Goal: Transaction & Acquisition: Register for event/course

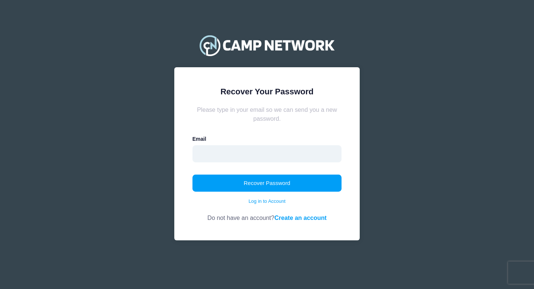
click at [236, 158] on input "email" at bounding box center [267, 153] width 149 height 17
type input "[EMAIL_ADDRESS][DOMAIN_NAME]"
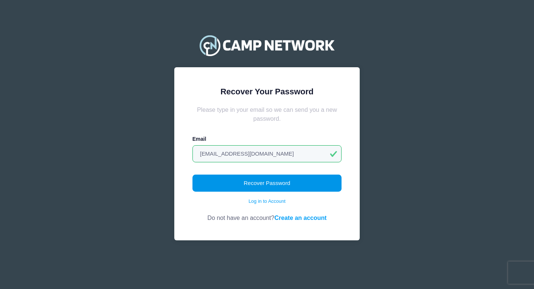
click at [273, 187] on button "Recover Password" at bounding box center [267, 182] width 149 height 17
click at [267, 187] on button "Recover Password" at bounding box center [267, 182] width 149 height 17
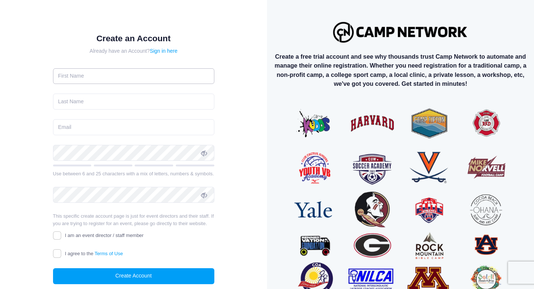
click at [86, 78] on input "text" at bounding box center [133, 76] width 161 height 16
type input "Ahmed"
type input "Ali"
type input "[EMAIL_ADDRESS][DOMAIN_NAME]"
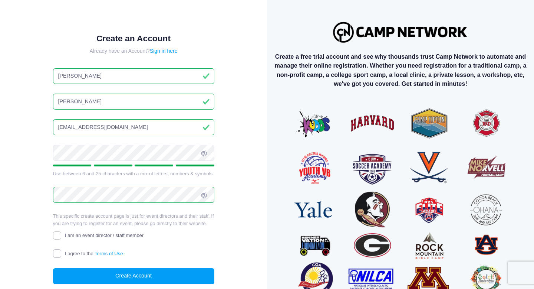
click at [59, 255] on input "I agree to the Terms of Use" at bounding box center [57, 253] width 9 height 9
checkbox input "true"
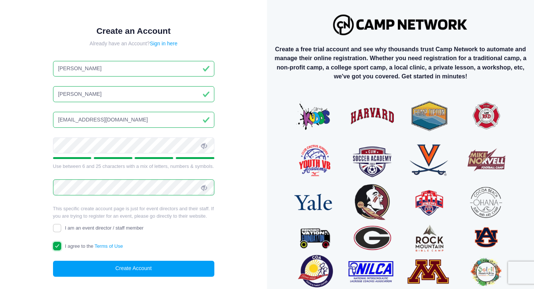
scroll to position [8, 0]
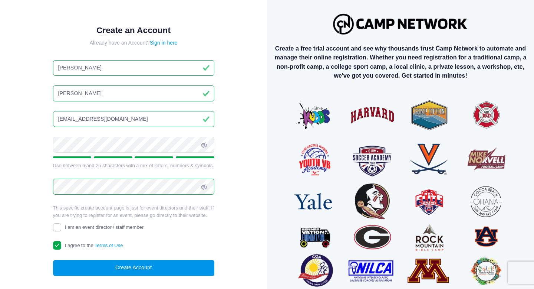
click at [135, 267] on button "Create Account" at bounding box center [133, 268] width 161 height 16
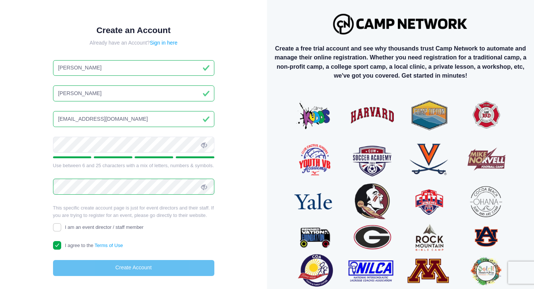
scroll to position [4, 0]
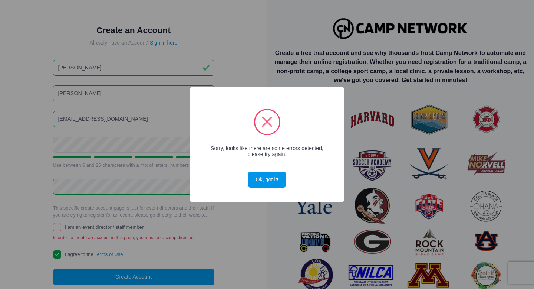
click at [264, 180] on button "Ok, got it!" at bounding box center [267, 179] width 38 height 16
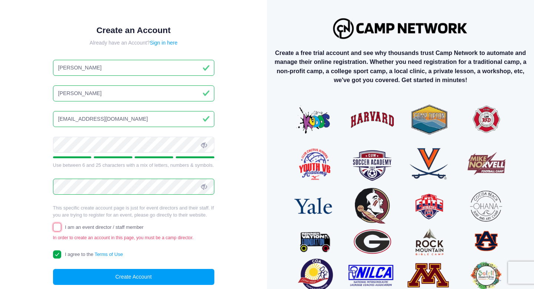
click at [60, 226] on input "I am an event director / staff member" at bounding box center [57, 227] width 9 height 9
checkbox input "true"
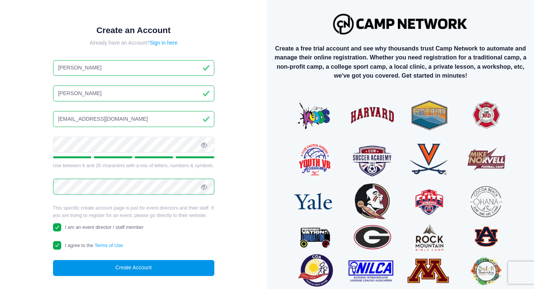
click at [124, 270] on button "Create Account" at bounding box center [133, 268] width 161 height 16
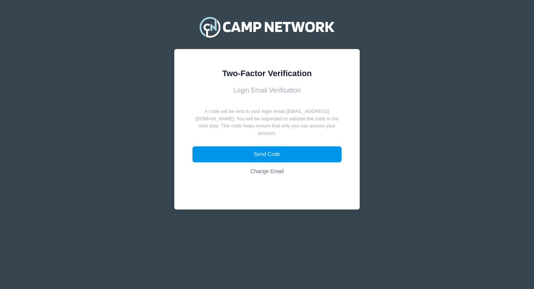
click at [282, 149] on button "Send Code" at bounding box center [267, 154] width 149 height 16
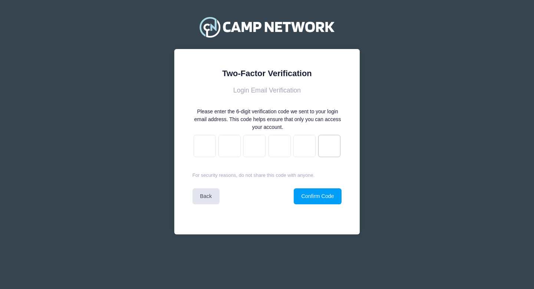
paste input "7"
type input "c"
type input "9"
type input "1"
type input "d"
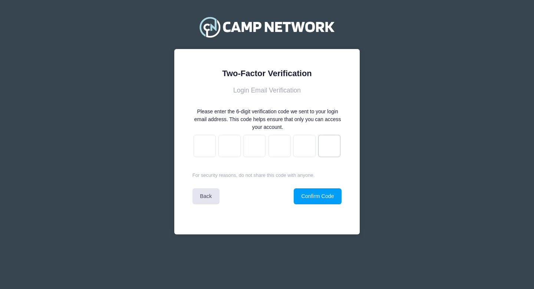
type input "e"
type input "7"
click at [312, 197] on button "Confirm Code" at bounding box center [318, 196] width 48 height 16
click at [257, 174] on p "For security reasons, do not share this code with anyone." at bounding box center [267, 174] width 149 height 7
click at [318, 197] on button "Confirm Code" at bounding box center [318, 196] width 48 height 16
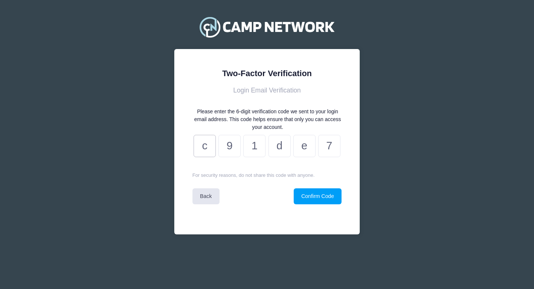
click at [205, 151] on input "c" at bounding box center [205, 146] width 22 height 22
click at [209, 197] on link "Back" at bounding box center [206, 196] width 27 height 16
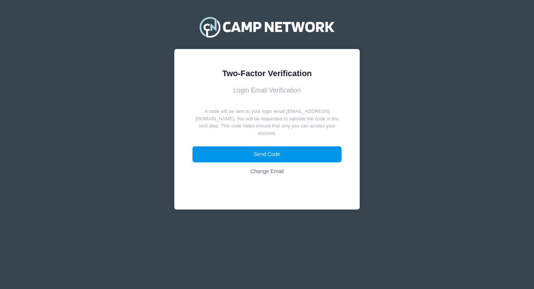
click at [267, 147] on button "Send Code" at bounding box center [267, 154] width 149 height 16
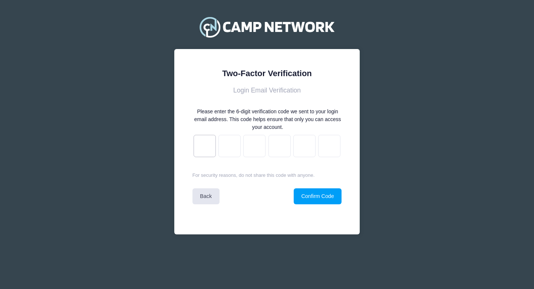
click at [202, 148] on input "text" at bounding box center [205, 146] width 22 height 22
paste input "d"
type input "a"
type input "e"
type input "f"
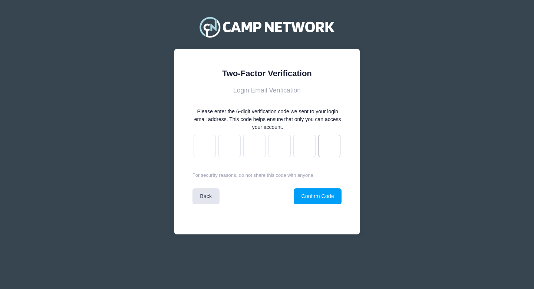
type input "e"
type input "1"
type input "d"
click at [307, 197] on button "Confirm Code" at bounding box center [318, 196] width 48 height 16
click at [318, 198] on button "Confirm Code" at bounding box center [318, 196] width 48 height 16
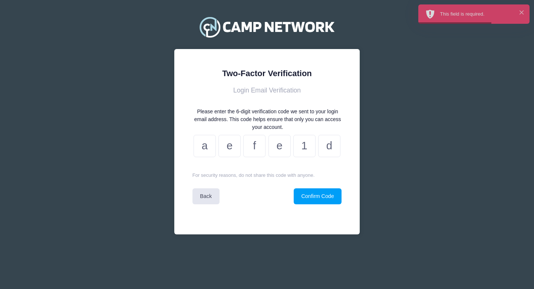
click at [216, 175] on p "For security reasons, do not share this code with anyone." at bounding box center [267, 174] width 149 height 7
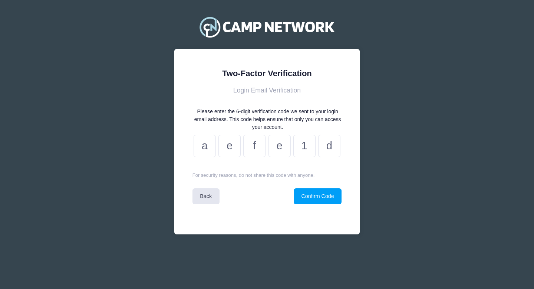
click at [308, 112] on div "Please enter the 6-digit verification code we sent to your login email address.…" at bounding box center [268, 119] width 148 height 23
click at [262, 145] on input "f" at bounding box center [254, 146] width 22 height 22
click at [208, 195] on link "Back" at bounding box center [206, 196] width 27 height 16
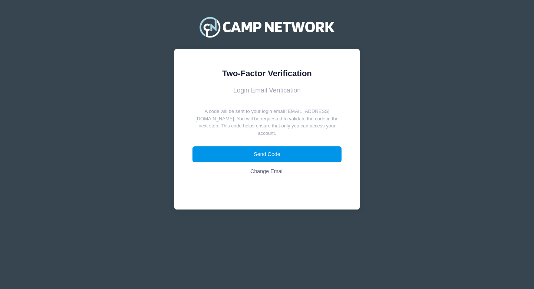
click at [281, 148] on button "Send Code" at bounding box center [267, 154] width 149 height 16
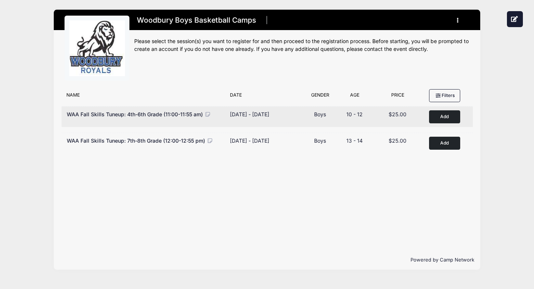
click at [438, 116] on button "Add to Cart" at bounding box center [444, 116] width 31 height 13
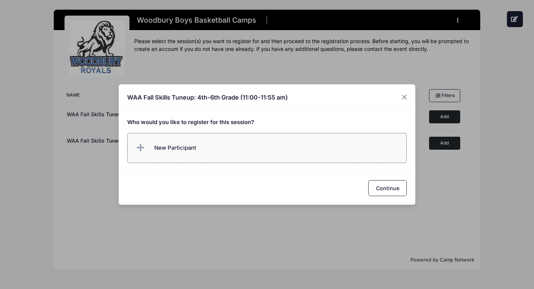
click at [155, 149] on span "New Participant" at bounding box center [175, 148] width 42 height 8
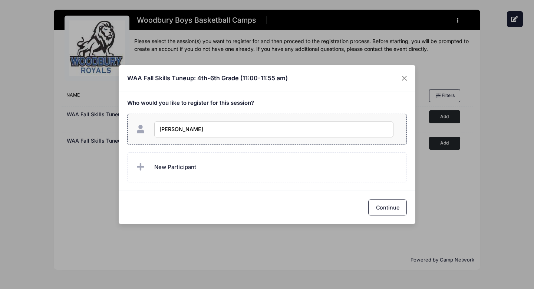
type input "[PERSON_NAME]"
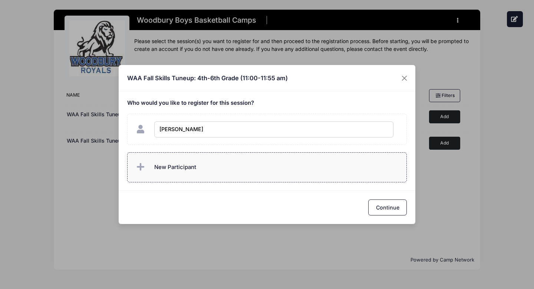
checkbox input "true"
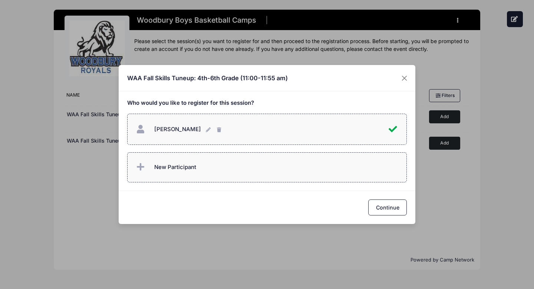
click at [180, 168] on span "New Participant" at bounding box center [175, 167] width 42 height 8
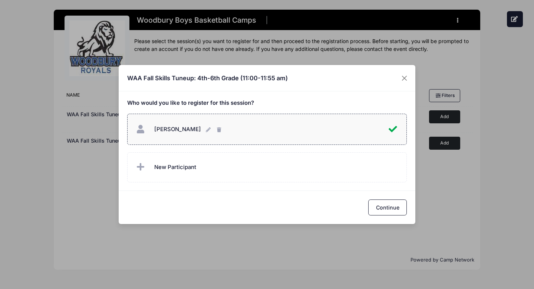
click at [388, 228] on div "WAA Fall Skills Tuneup: 4th-6th Grade (11:00-11:55 am) Who would you like to re…" at bounding box center [267, 144] width 534 height 289
click at [384, 210] on button "Continue" at bounding box center [387, 207] width 39 height 16
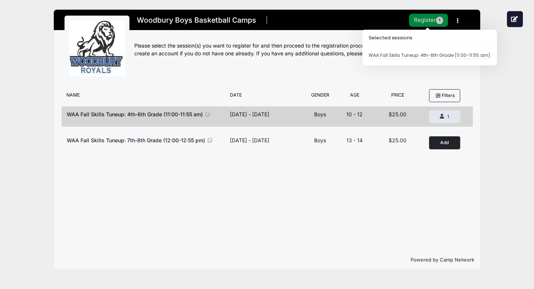
click at [425, 24] on button "Register 1" at bounding box center [428, 20] width 39 height 13
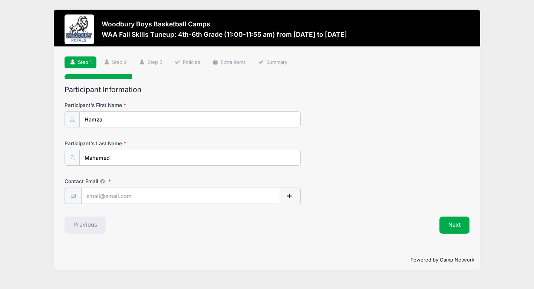
click at [101, 195] on input "Contact Email" at bounding box center [180, 196] width 198 height 16
type input "matooy@hotmail.com"
click at [460, 223] on button "Next" at bounding box center [455, 224] width 30 height 17
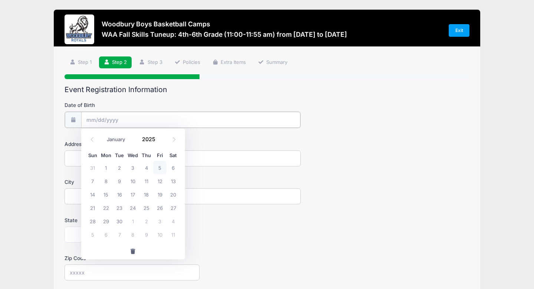
click at [86, 120] on input "Date of Birth" at bounding box center [190, 120] width 219 height 16
click at [86, 122] on input "Date of Birth" at bounding box center [190, 120] width 219 height 16
click at [90, 121] on input "Date of Birth" at bounding box center [190, 120] width 219 height 16
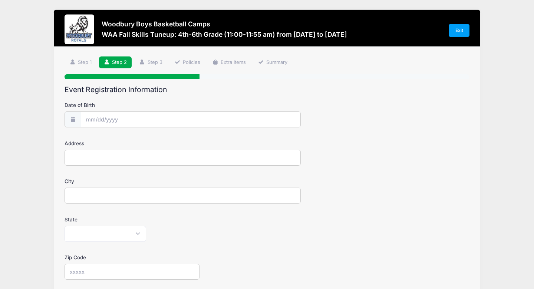
click at [224, 145] on div "Address" at bounding box center [267, 152] width 405 height 26
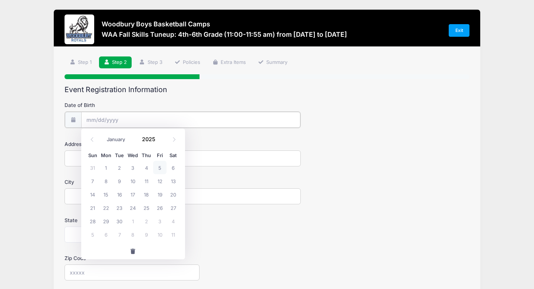
click at [87, 117] on input "Date of Birth" at bounding box center [190, 120] width 219 height 16
click at [160, 141] on span at bounding box center [160, 142] width 5 height 6
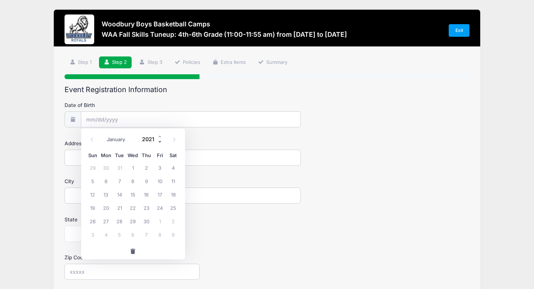
click at [160, 141] on span at bounding box center [160, 142] width 5 height 6
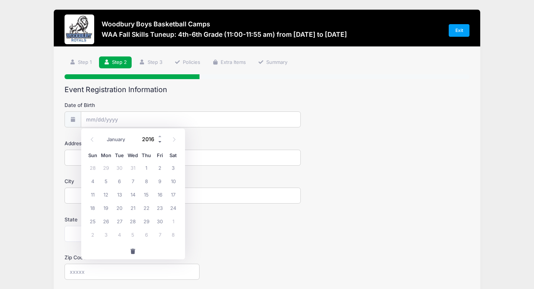
click at [160, 141] on span at bounding box center [160, 142] width 5 height 6
click at [160, 134] on span at bounding box center [160, 137] width 5 height 6
click at [161, 142] on span at bounding box center [160, 142] width 5 height 6
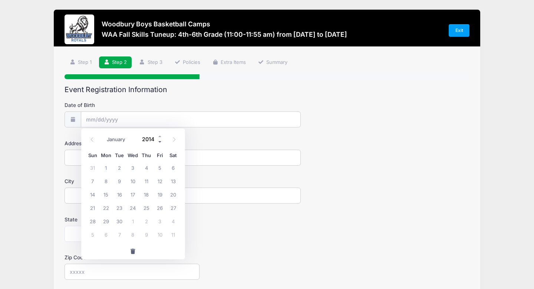
type input "2013"
click at [174, 140] on icon at bounding box center [174, 139] width 3 height 4
select select "9"
click at [149, 183] on span "10" at bounding box center [146, 180] width 13 height 13
type input "10/10/2013"
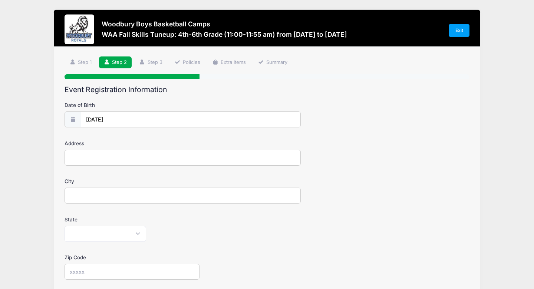
click at [89, 161] on input "Address" at bounding box center [183, 157] width 236 height 16
type input "5018 Chestnut Drive"
type input "Woodbury"
select select "MN"
type input "55129"
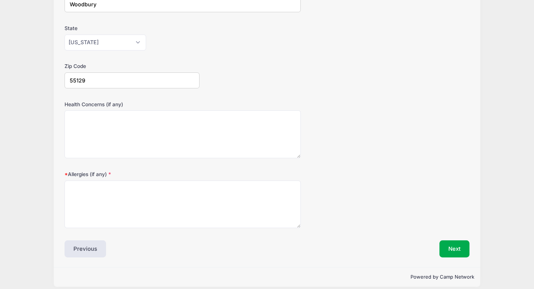
scroll to position [192, 0]
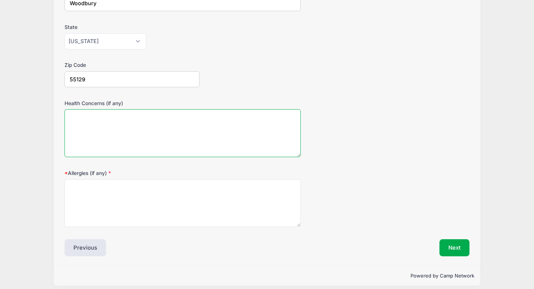
click at [97, 129] on textarea "Health Concerns (if any)" at bounding box center [183, 133] width 236 height 48
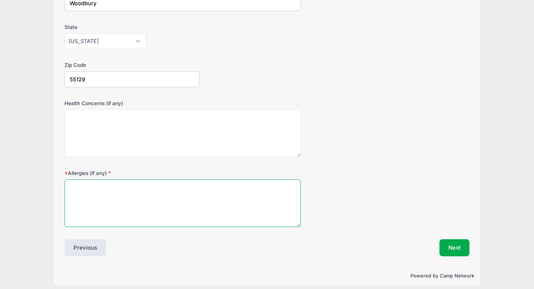
click at [88, 187] on textarea "Allergies (if any)" at bounding box center [183, 203] width 236 height 48
type textarea "None"
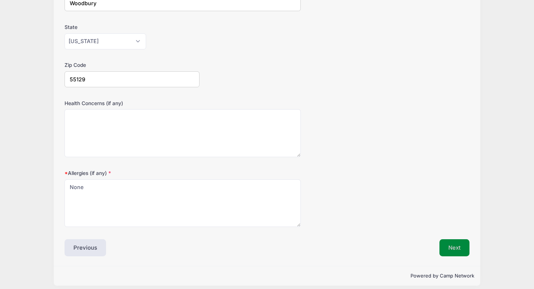
click at [444, 250] on button "Next" at bounding box center [455, 247] width 30 height 17
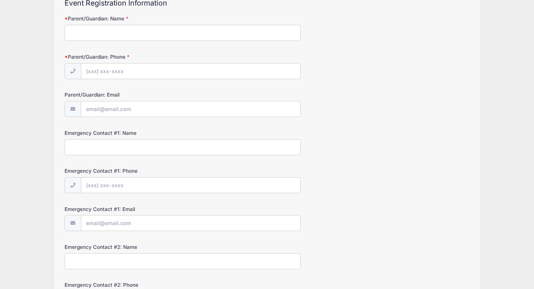
scroll to position [0, 0]
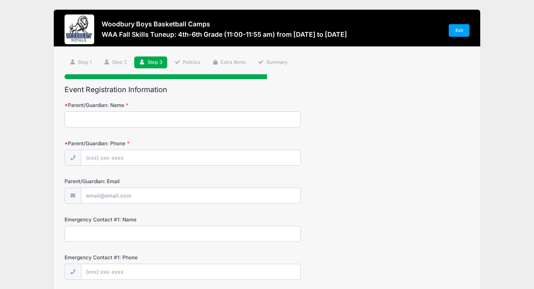
click at [117, 119] on input "Parent/Guardian: Name" at bounding box center [183, 119] width 236 height 16
type input "Ahmed Ali"
type input "(612) 481-2190"
type input "matooy@hotmail.com"
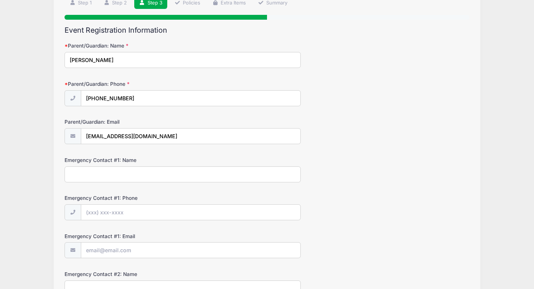
scroll to position [60, 0]
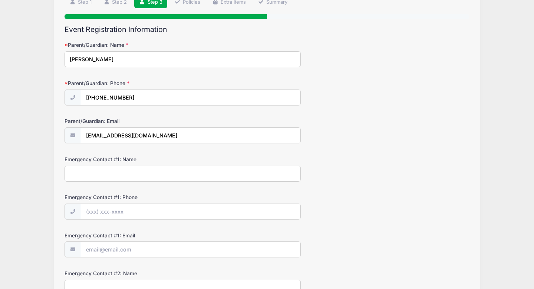
click at [132, 173] on input "Emergency Contact #1: Name" at bounding box center [183, 173] width 236 height 16
type input "A"
type input "K"
type input "Ahmed Ali"
click at [104, 213] on input "Emergency Contact #1: Phone" at bounding box center [190, 212] width 219 height 16
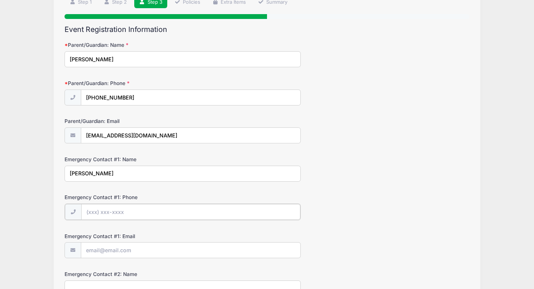
type input "(612) 481-2190"
click at [88, 248] on input "Emergency Contact #1: Email" at bounding box center [190, 249] width 219 height 16
type input "matooy@hotmail.com"
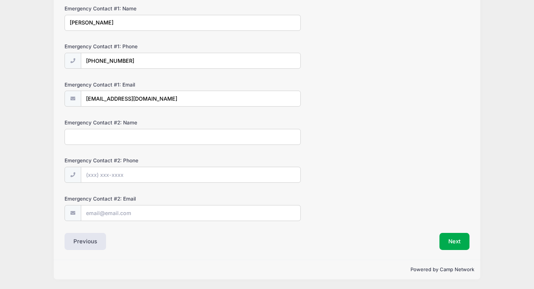
scroll to position [210, 0]
click at [106, 138] on input "Emergency Contact #2: Name" at bounding box center [183, 137] width 236 height 16
type input "Khadra Abdisalam"
click at [93, 174] on input "Emergency Contact #2: Phone" at bounding box center [190, 175] width 219 height 16
type input "(651) 494-7244"
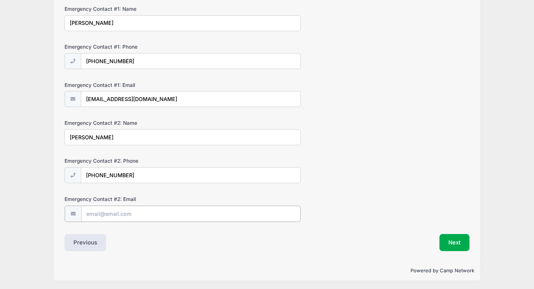
click at [94, 212] on input "Emergency Contact #2: Email" at bounding box center [190, 213] width 219 height 16
type input "kholad2@yahoo.com"
click at [450, 240] on button "Next" at bounding box center [455, 241] width 30 height 17
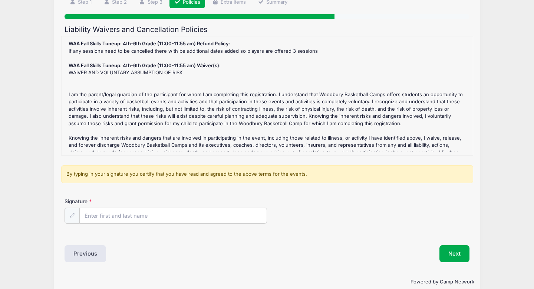
scroll to position [72, 0]
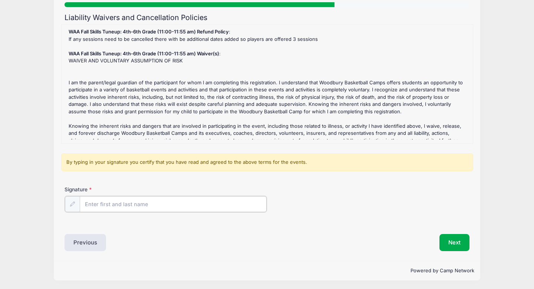
click at [129, 204] on input "Signature" at bounding box center [173, 204] width 187 height 16
type input "Ahmed Ali"
click at [298, 227] on div "Liability Waivers and Cancellation Policies WAA Fall Skills Tuneup: 4th-6th Gra…" at bounding box center [267, 131] width 405 height 237
click at [461, 243] on button "Next" at bounding box center [455, 241] width 30 height 17
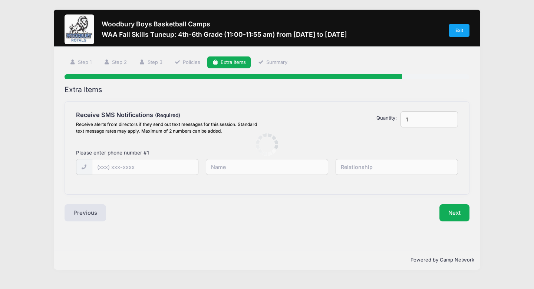
scroll to position [0, 0]
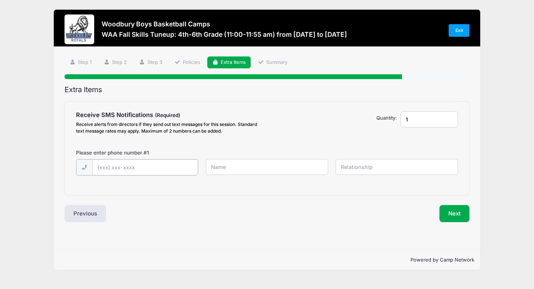
click at [138, 170] on input "text" at bounding box center [145, 167] width 106 height 16
type input "(612) 481-2190"
type input "Ahmed Ali"
click at [350, 167] on input "text" at bounding box center [397, 167] width 123 height 16
type input "Father"
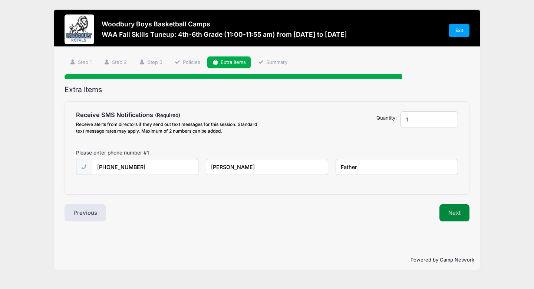
click at [453, 214] on button "Next" at bounding box center [455, 212] width 30 height 17
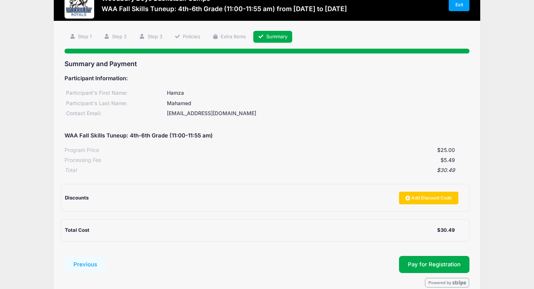
scroll to position [26, 0]
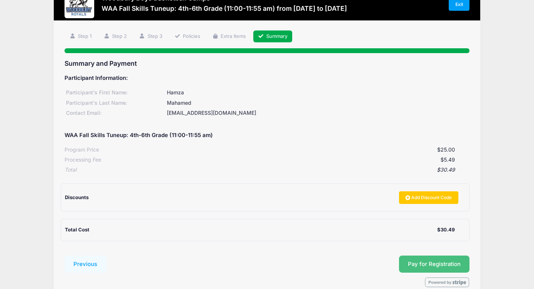
click at [427, 264] on button "Pay for Registration" at bounding box center [434, 263] width 70 height 17
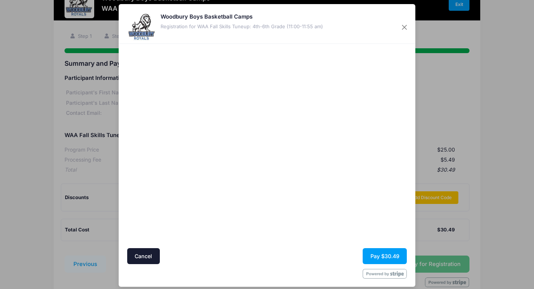
scroll to position [6, 0]
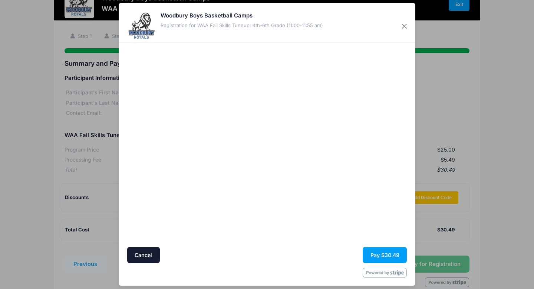
click at [281, 204] on div at bounding box center [339, 144] width 137 height 197
click at [375, 252] on button "Pay $30.49" at bounding box center [385, 255] width 44 height 16
